Goal: Obtain resource: Download file/media

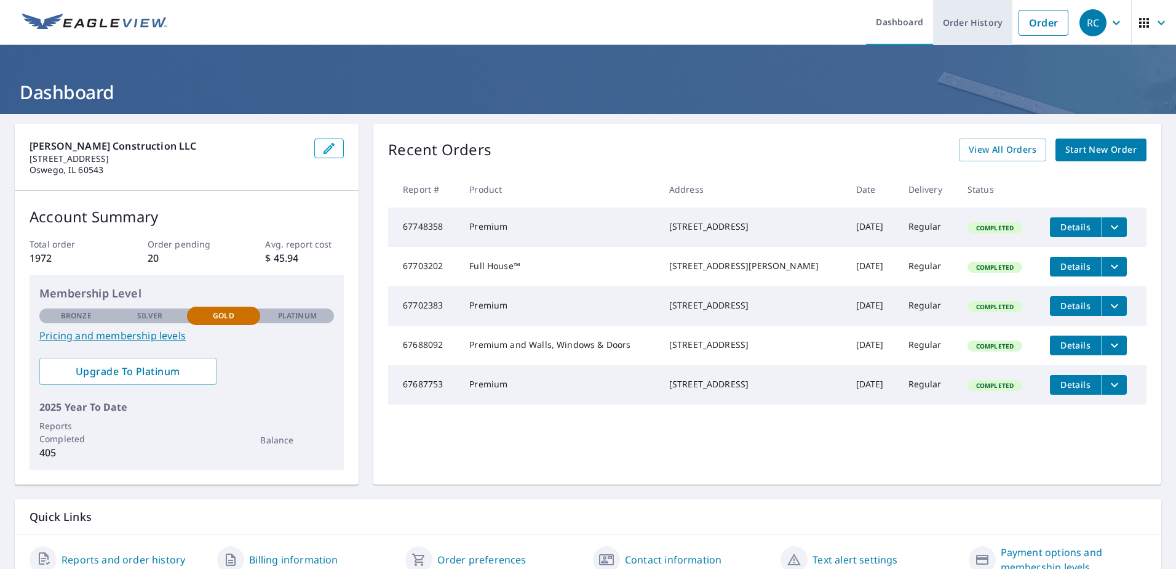
click at [958, 25] on link "Order History" at bounding box center [972, 22] width 79 height 45
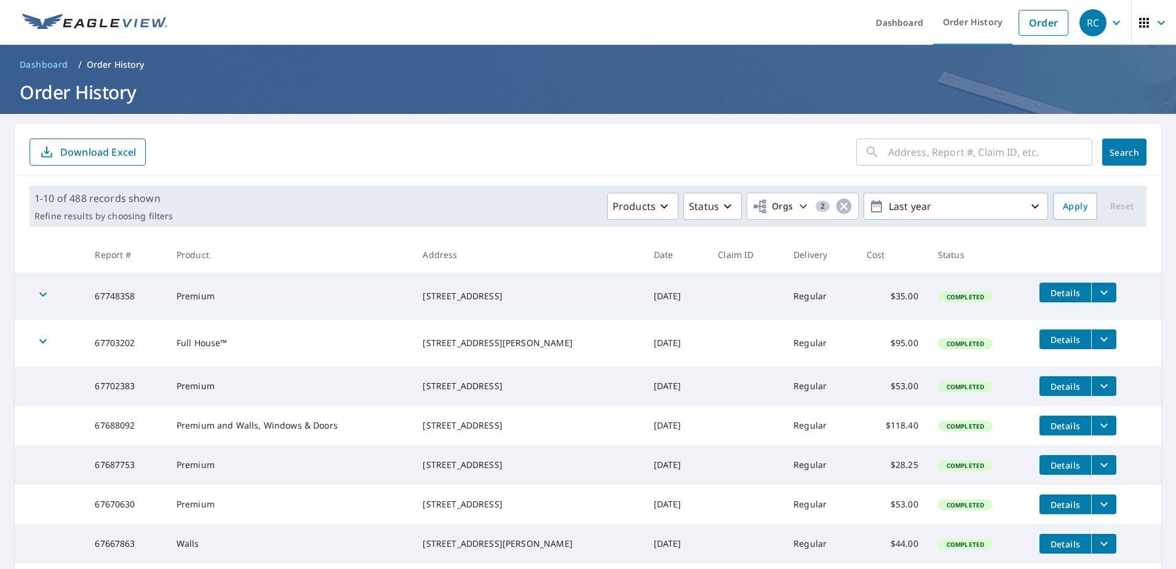
click at [418, 428] on td "[STREET_ADDRESS]" at bounding box center [528, 424] width 231 height 39
drag, startPoint x: 496, startPoint y: 485, endPoint x: 465, endPoint y: 482, distance: 30.9
click at [397, 481] on tr "67687753 Premium [STREET_ADDRESS] [DATE] Regular $28.25 Completed Details" at bounding box center [588, 464] width 1147 height 39
copy tr "[STREET_ADDRESS]"
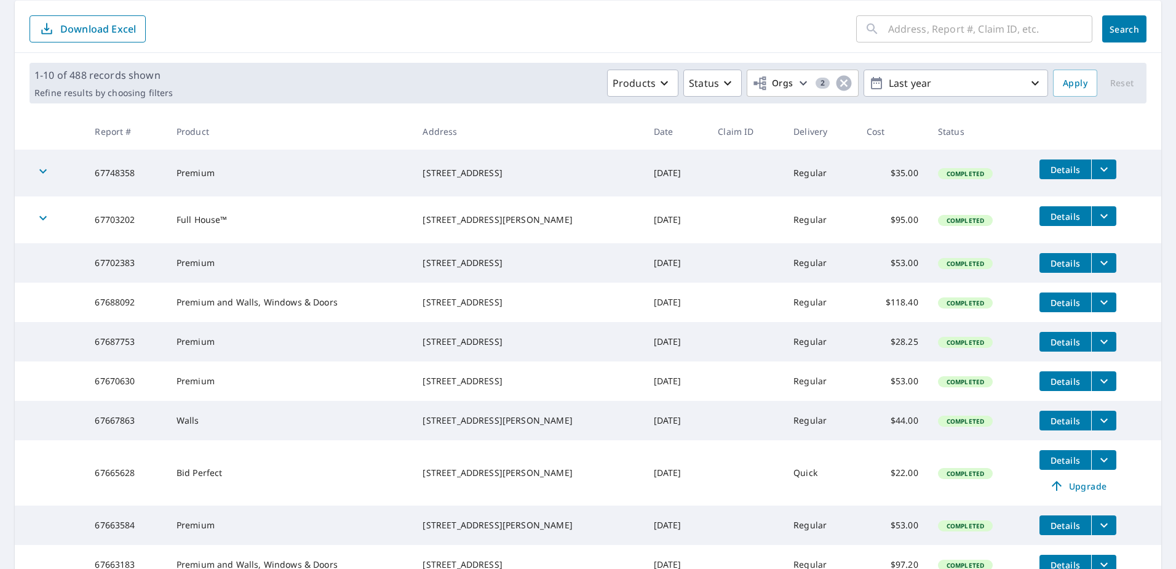
scroll to position [246, 0]
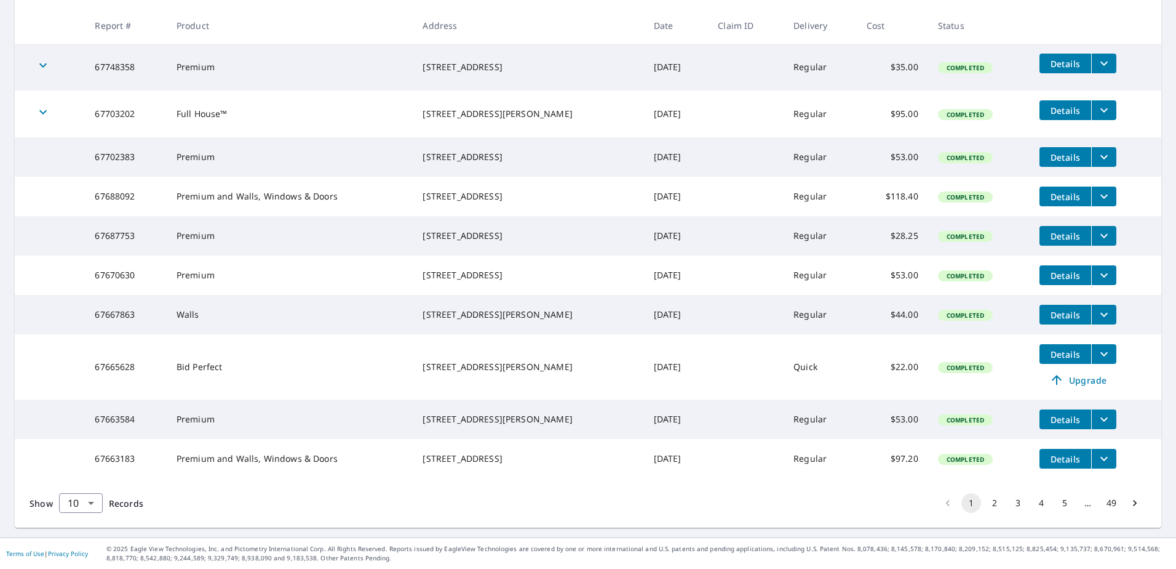
drag, startPoint x: 498, startPoint y: 485, endPoint x: 409, endPoint y: 476, distance: 89.1
click at [409, 476] on tr "67663183 Premium and Walls, Windows & Doors [STREET_ADDRESS] [DATE] Regular $97…" at bounding box center [588, 458] width 1147 height 39
copy tr "[STREET_ADDRESS]"
drag, startPoint x: 522, startPoint y: 108, endPoint x: 424, endPoint y: 89, distance: 100.3
click at [424, 90] on td "[STREET_ADDRESS][PERSON_NAME]" at bounding box center [528, 113] width 231 height 47
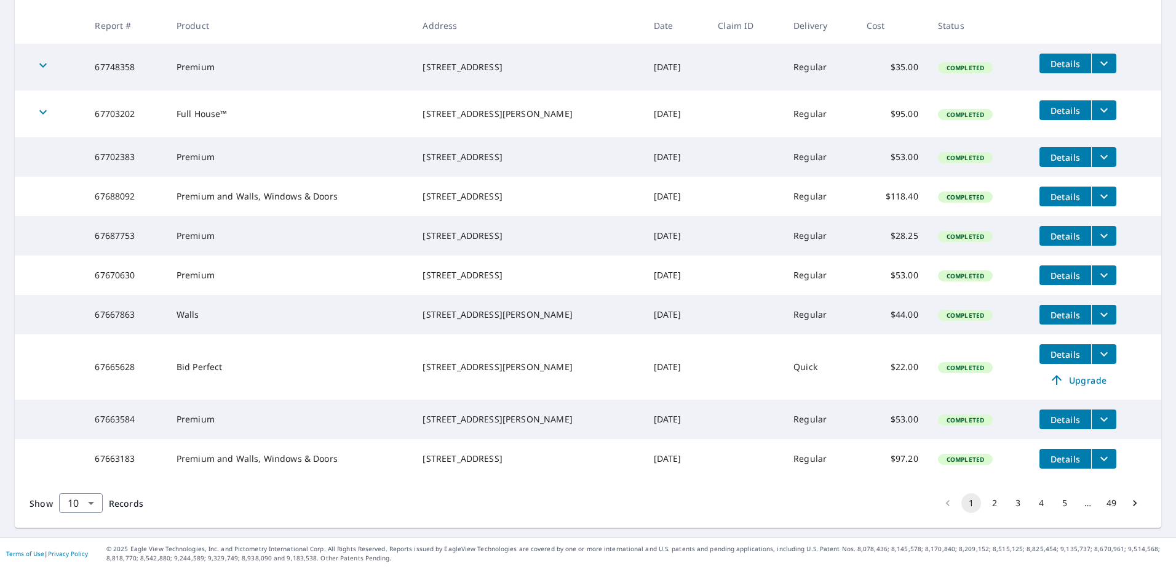
copy div "[STREET_ADDRESS][PERSON_NAME]"
click at [1106, 90] on td "Details" at bounding box center [1096, 109] width 132 height 39
click at [1098, 103] on icon "filesDropdownBtn-67703202" at bounding box center [1104, 110] width 15 height 15
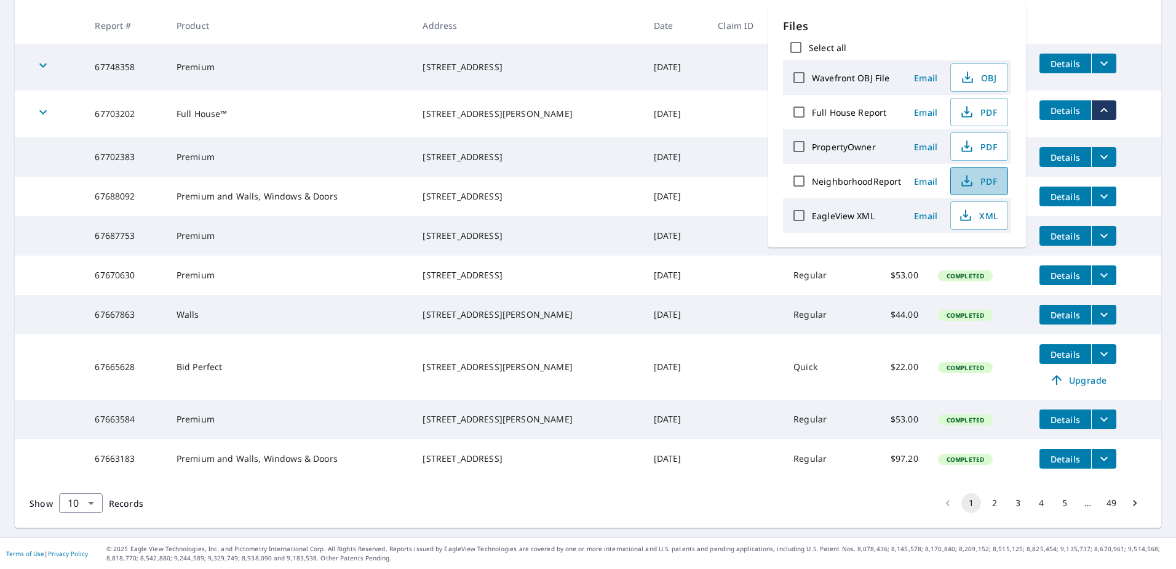
click at [976, 179] on span "PDF" at bounding box center [978, 181] width 39 height 15
click at [577, 110] on td "[STREET_ADDRESS][PERSON_NAME]" at bounding box center [528, 113] width 231 height 47
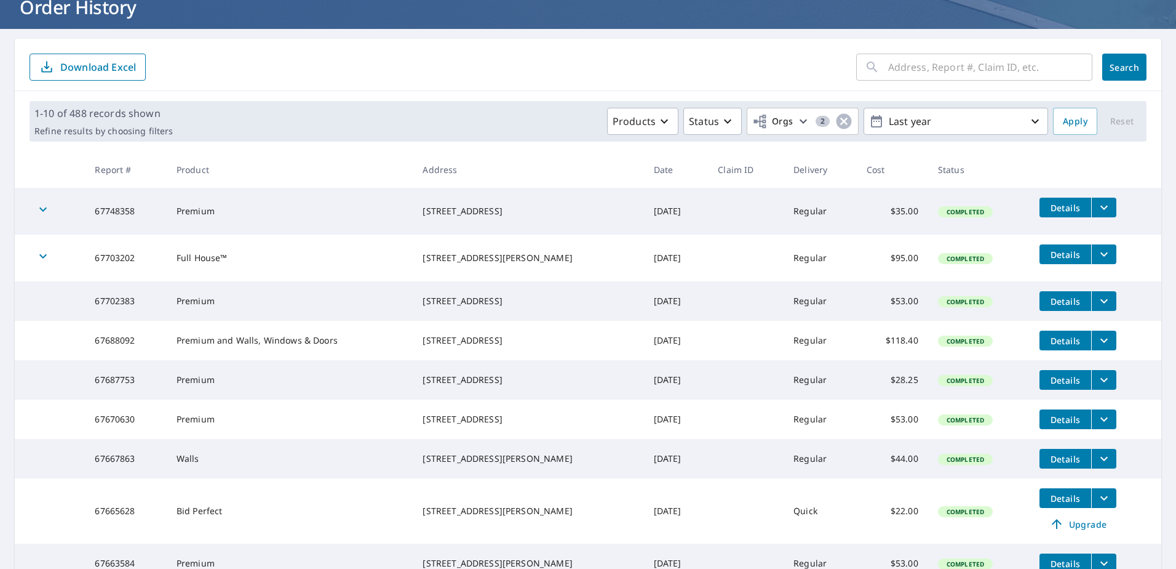
scroll to position [0, 0]
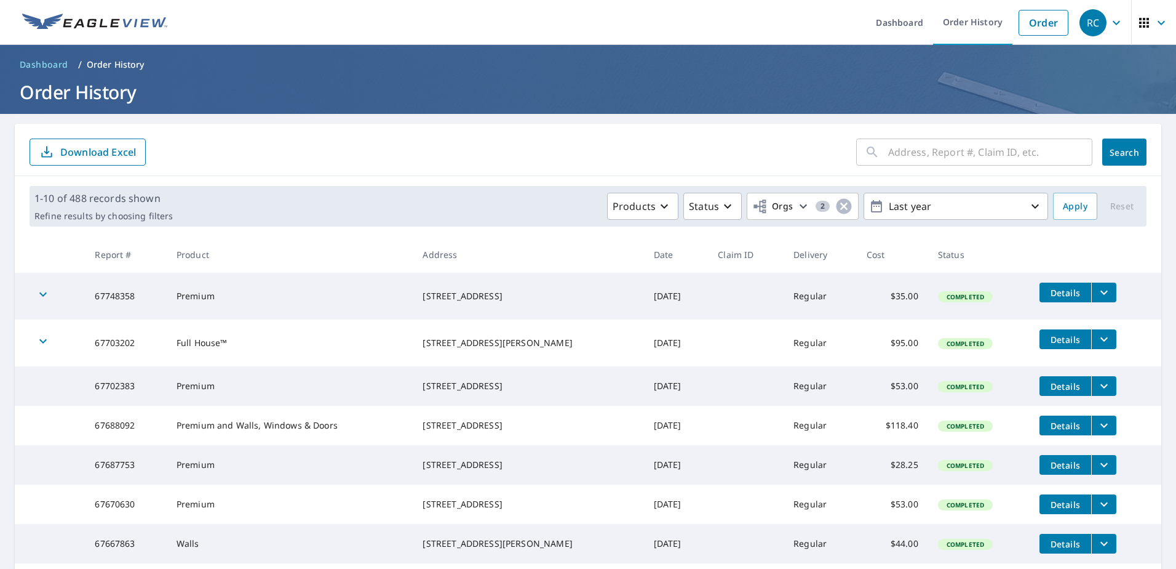
drag, startPoint x: 519, startPoint y: 394, endPoint x: 420, endPoint y: 378, distance: 100.4
click at [420, 378] on td "[STREET_ADDRESS]" at bounding box center [528, 385] width 231 height 39
copy div "[STREET_ADDRESS]"
